Goal: Task Accomplishment & Management: Complete application form

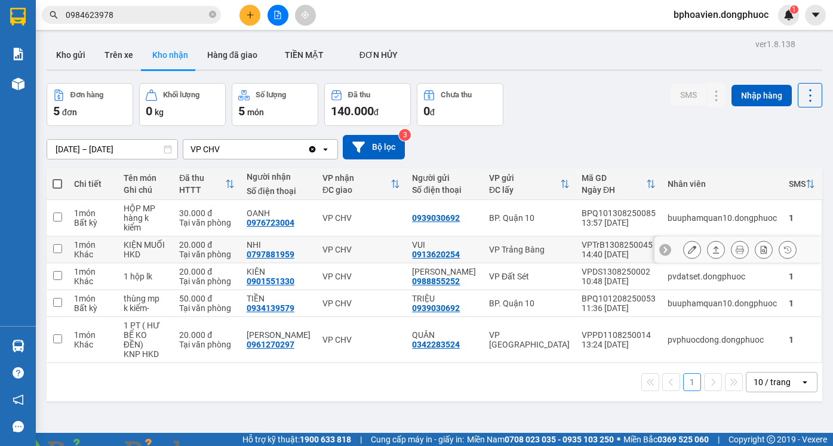
click at [712, 245] on icon at bounding box center [716, 249] width 8 height 8
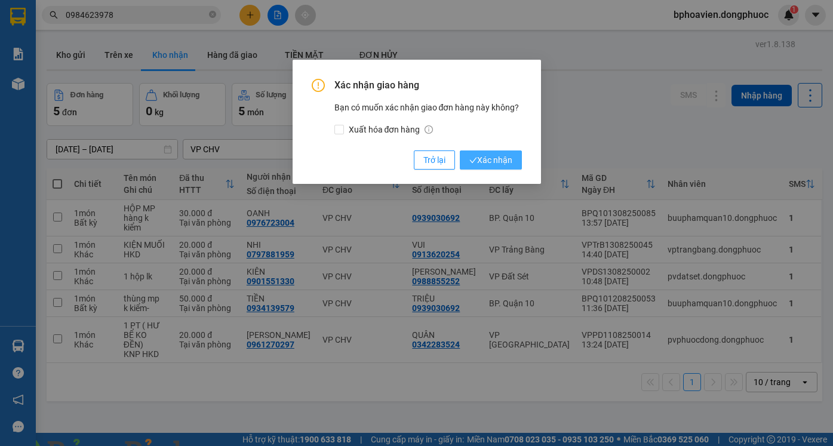
click at [482, 158] on span "Xác nhận" at bounding box center [490, 159] width 43 height 13
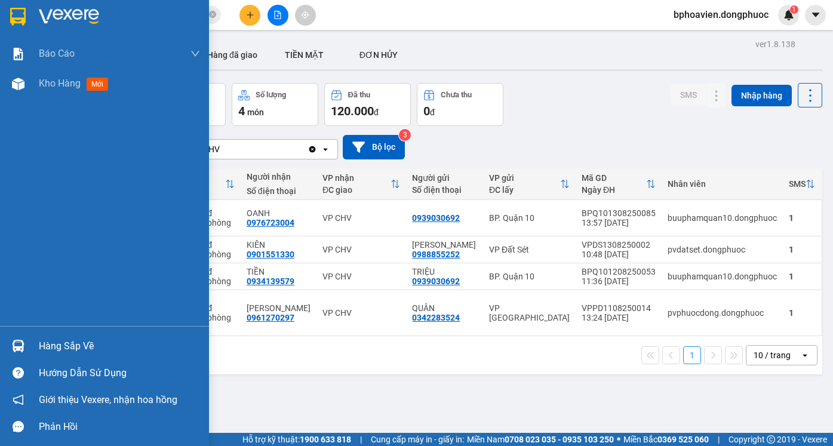
click at [45, 343] on div "Hàng sắp về" at bounding box center [119, 346] width 161 height 18
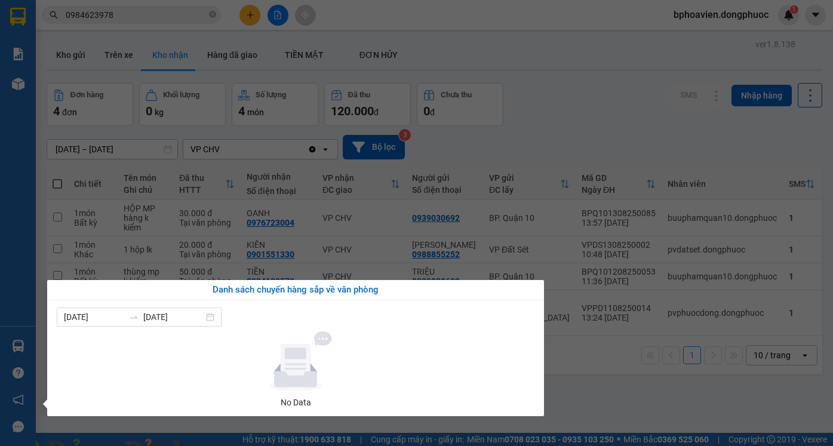
click at [638, 387] on section "Kết quả tìm kiếm ( 3 ) Bộ lọc Mã ĐH Trạng thái Món hàng Tổng cước Chưa cước Nhã…" at bounding box center [416, 223] width 833 height 446
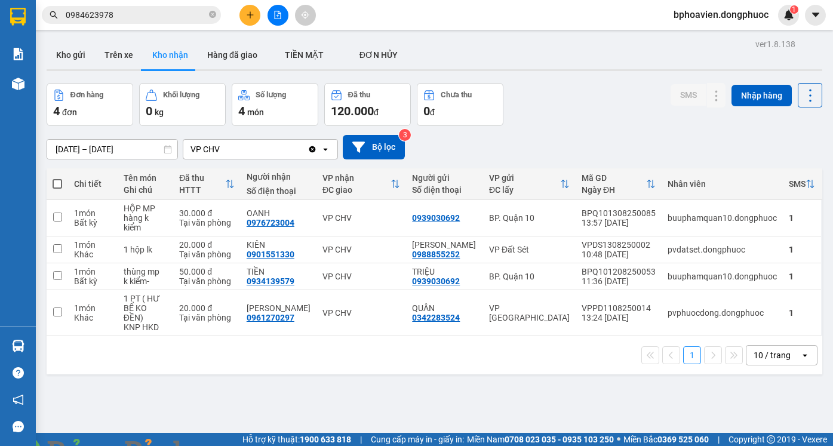
click at [388, 402] on div "ver 1.8.138 Kho gửi Trên xe Kho nhận Hàng đã giao TIỀN MẶT ĐƠN HỦY Đơn hàng 4…" at bounding box center [434, 259] width 785 height 446
click at [81, 58] on button "Kho gửi" at bounding box center [71, 55] width 48 height 29
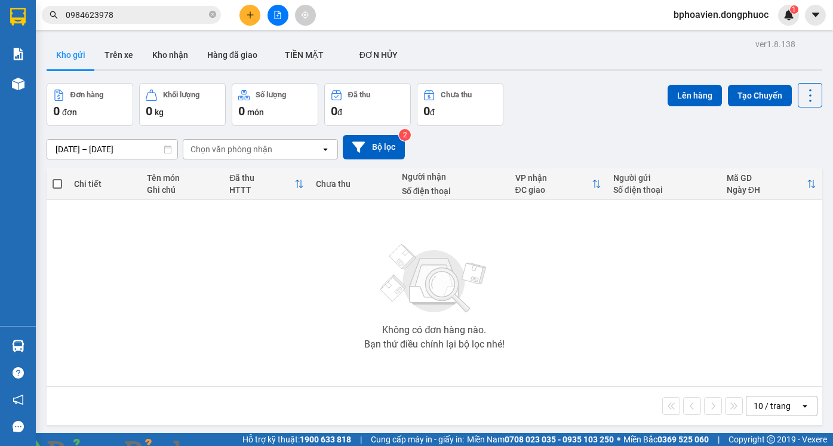
click at [253, 15] on icon "plus" at bounding box center [250, 15] width 8 height 8
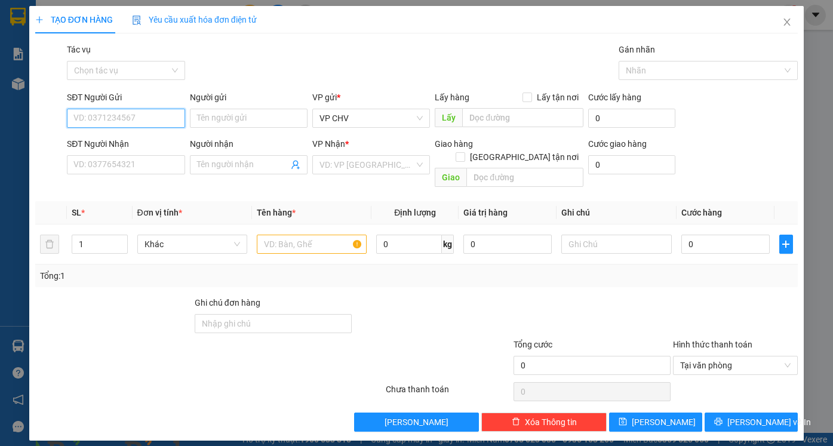
click at [143, 119] on input "SĐT Người Gửi" at bounding box center [126, 118] width 118 height 19
click at [142, 139] on div "0989499752 - HÝ" at bounding box center [125, 142] width 103 height 13
type input "0989499752"
type input "HÝ"
type input "0947407006"
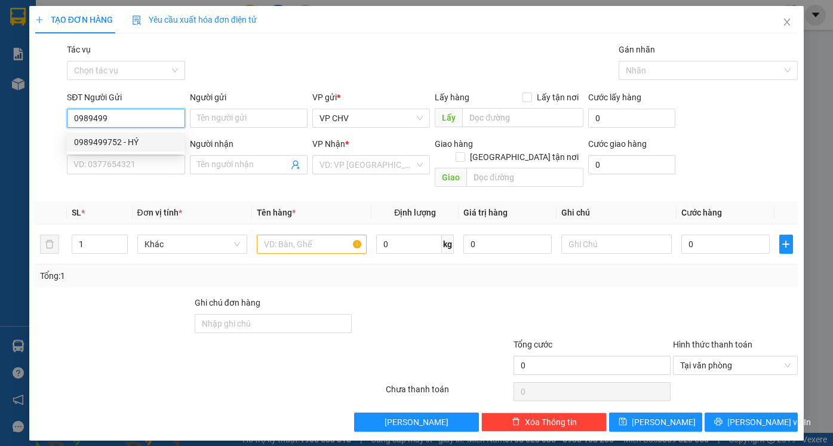
type input "TRỌNG NGHĨA"
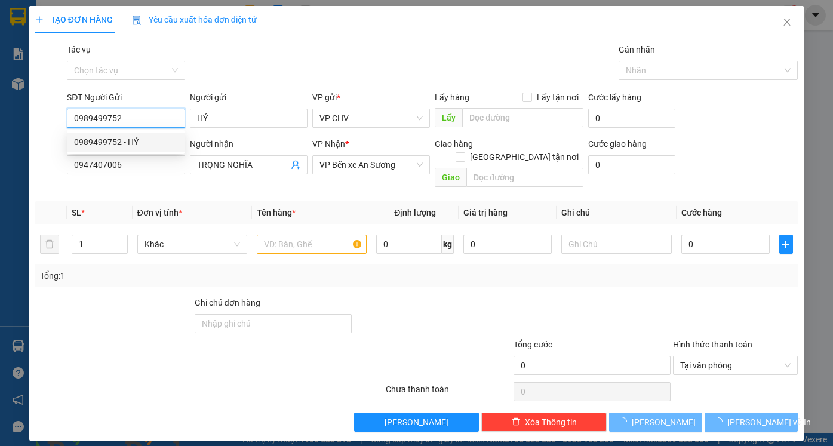
type input "40.000"
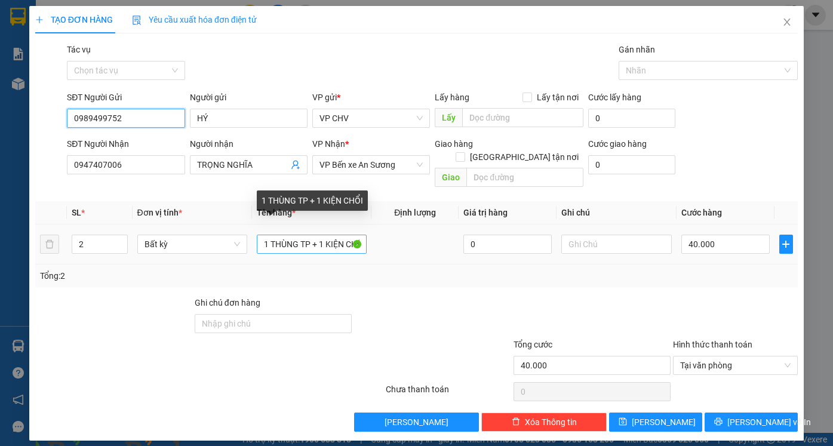
type input "0989499752"
drag, startPoint x: 313, startPoint y: 233, endPoint x: 384, endPoint y: 233, distance: 71.1
click at [384, 233] on tr "2 Bất kỳ 1 THÙNG TP + 1 KIỆN CHỔI 0 40.000" at bounding box center [416, 245] width 763 height 40
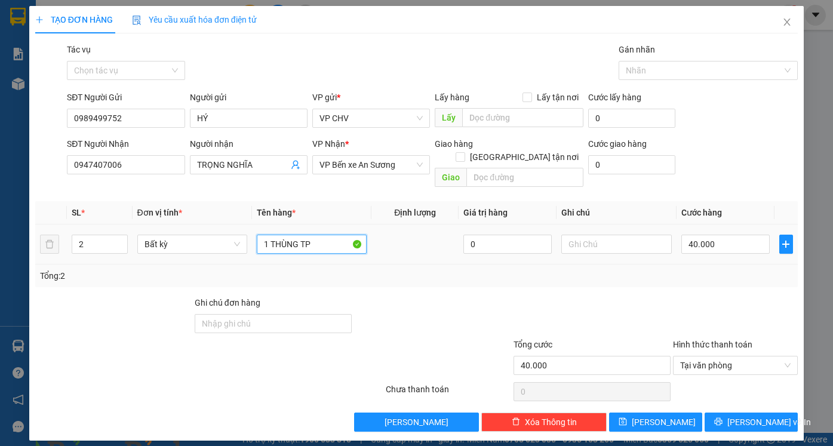
scroll to position [0, 0]
type input "1 THÙNG TP (KHÔ )"
click at [52, 227] on tr "2 Bất kỳ 1 THÙNG TP (KHÔ ) 0 40.000" at bounding box center [416, 245] width 763 height 40
type input "1"
click at [731, 235] on input "40.000" at bounding box center [725, 244] width 88 height 19
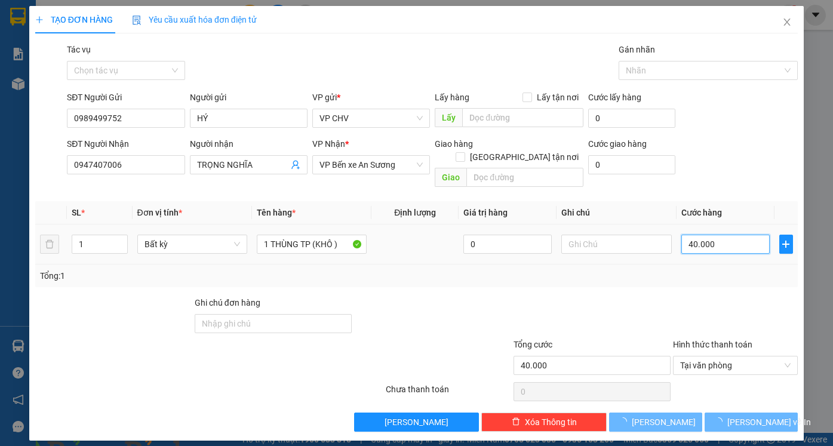
type input "0"
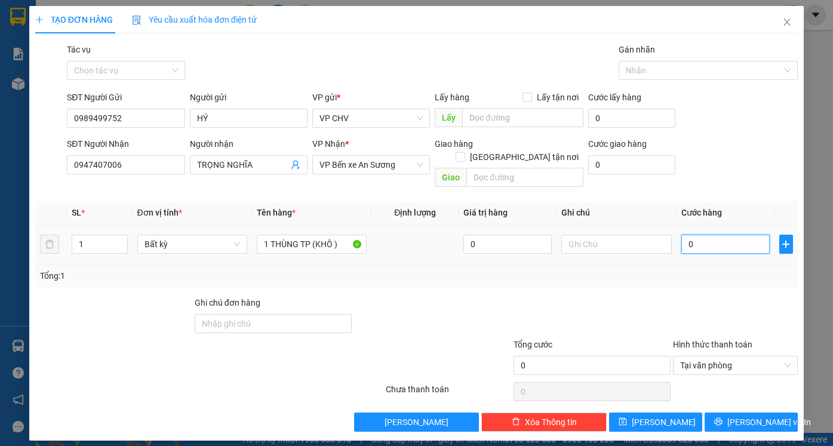
type input "5"
type input "05"
type input "55"
type input "055"
type input "55.000"
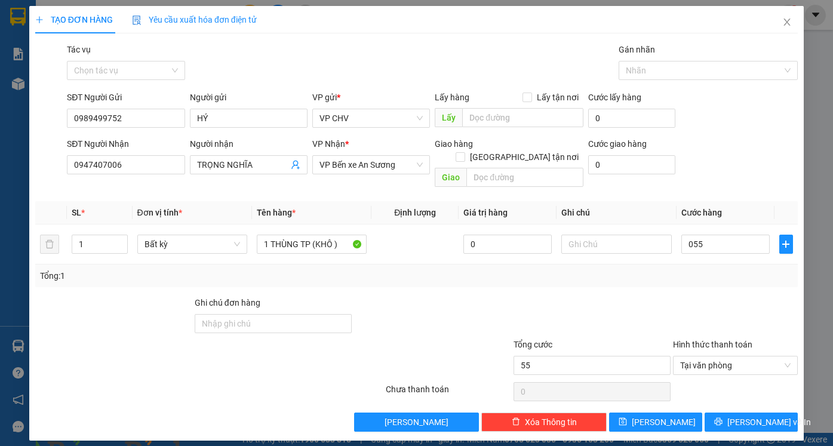
type input "55.000"
click at [714, 296] on div at bounding box center [736, 317] width 128 height 42
click at [751, 416] on span "[PERSON_NAME] và In" at bounding box center [769, 422] width 84 height 13
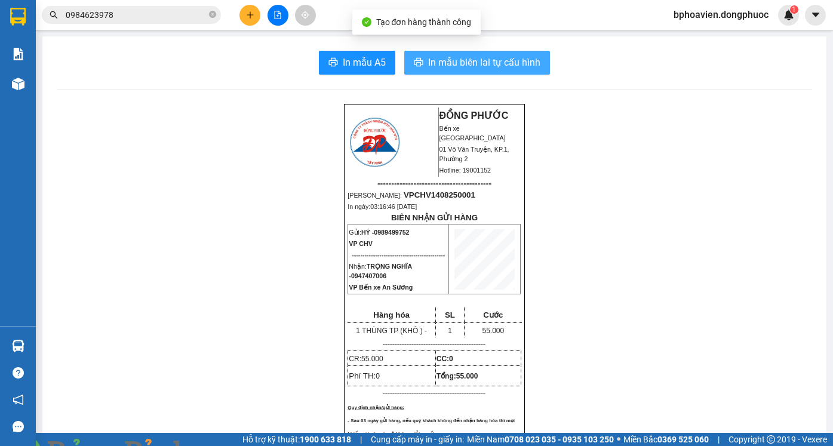
click at [455, 62] on span "In mẫu biên lai tự cấu hình" at bounding box center [484, 62] width 112 height 15
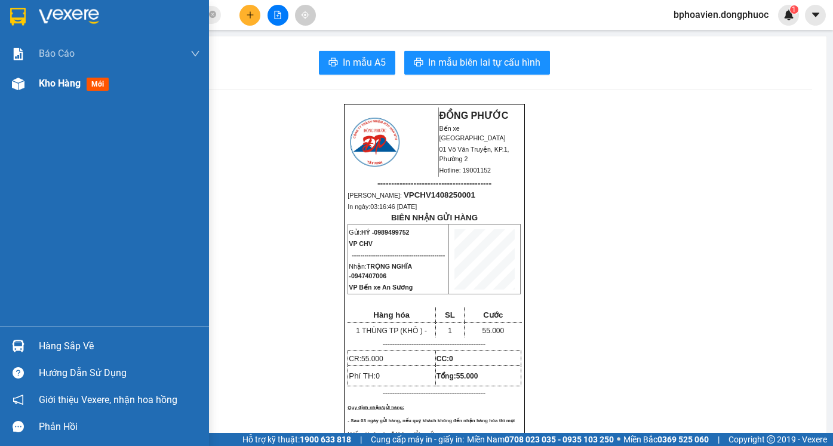
click at [48, 91] on div "Kho hàng mới" at bounding box center [119, 84] width 161 height 30
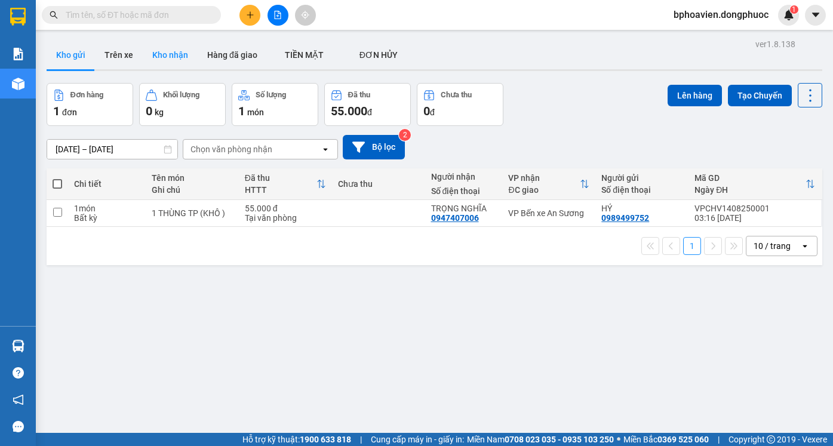
click at [165, 59] on button "Kho nhận" at bounding box center [170, 55] width 55 height 29
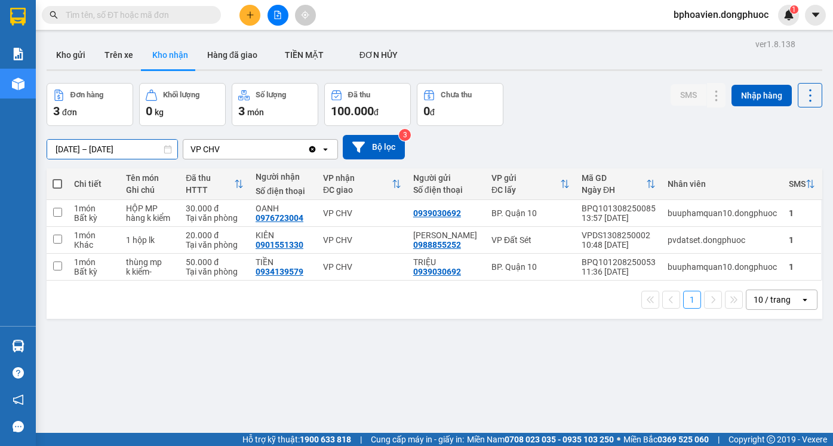
drag, startPoint x: 63, startPoint y: 146, endPoint x: 47, endPoint y: 152, distance: 17.0
click at [47, 152] on input "12/08/2025 – 14/08/2025" at bounding box center [112, 149] width 130 height 19
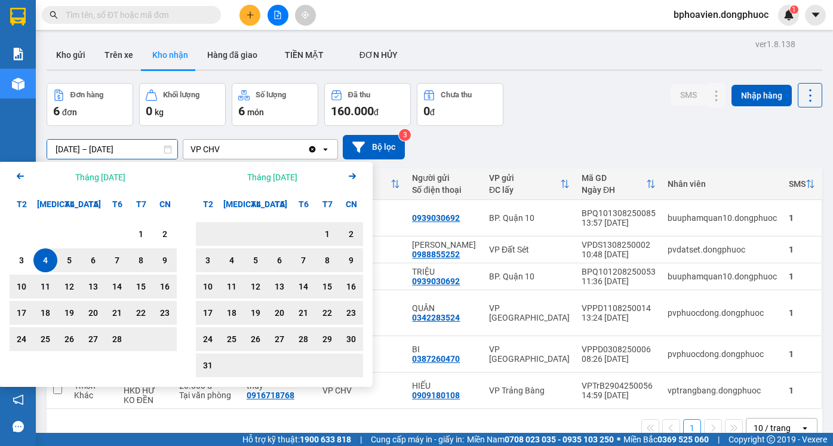
type input "04/02/2025 – 14/08/2025"
drag, startPoint x: 620, startPoint y: 113, endPoint x: 392, endPoint y: 151, distance: 231.3
click at [619, 113] on div "Đơn hàng 6 đơn Khối lượng 0 kg Số lượng 6 món Đã thu 160.000 đ Chưa thu 0 đ SMS…" at bounding box center [435, 104] width 776 height 43
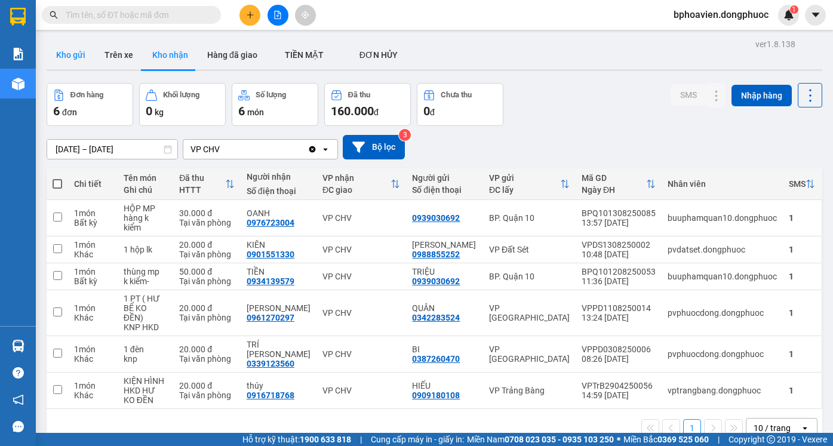
click at [74, 52] on button "Kho gửi" at bounding box center [71, 55] width 48 height 29
